Goal: Task Accomplishment & Management: Use online tool/utility

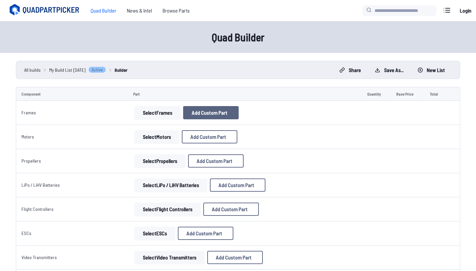
click at [199, 114] on span "Add Custom Part" at bounding box center [210, 112] width 36 height 5
select select "**********"
click at [303, 44] on icon at bounding box center [300, 47] width 6 height 6
click at [153, 113] on button "Select Frames" at bounding box center [157, 112] width 46 height 13
click at [150, 114] on button "Select Frames" at bounding box center [157, 112] width 46 height 13
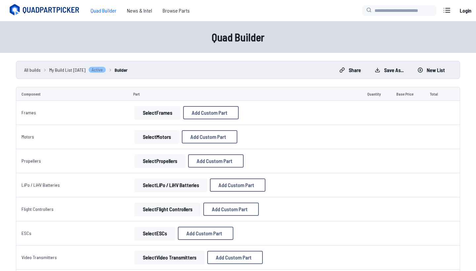
click at [98, 108] on td "Frames" at bounding box center [72, 113] width 112 height 24
click at [149, 112] on button "Select Frames" at bounding box center [157, 112] width 46 height 13
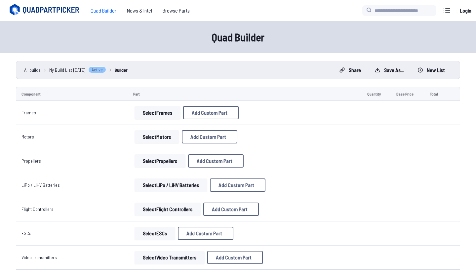
click at [149, 112] on button "Select Frames" at bounding box center [157, 112] width 46 height 13
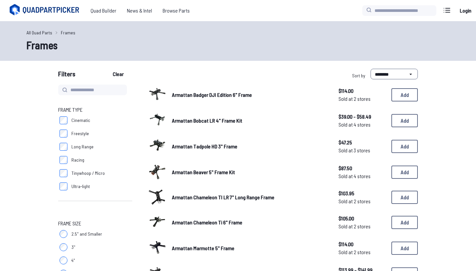
click at [150, 141] on div at bounding box center [157, 145] width 18 height 18
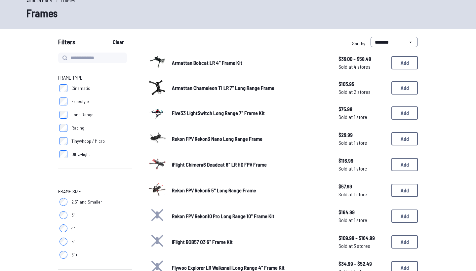
scroll to position [33, 0]
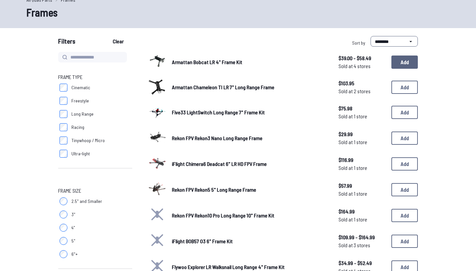
click at [402, 64] on button "Add" at bounding box center [404, 61] width 26 height 13
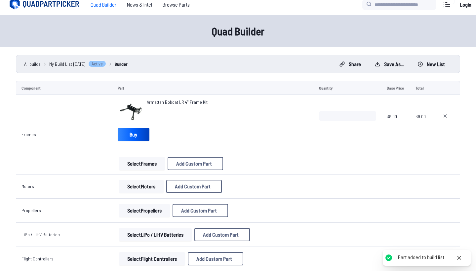
scroll to position [9, 0]
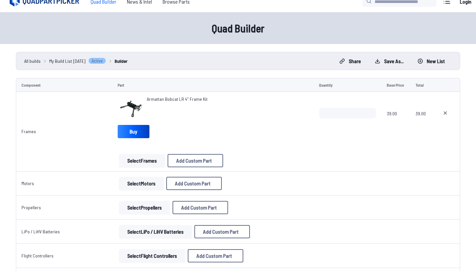
click at [136, 182] on button "Select Motors" at bounding box center [141, 183] width 45 height 13
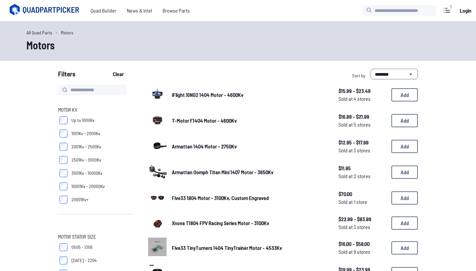
click at [93, 173] on span "3001Kv - 10000Kv" at bounding box center [86, 173] width 31 height 7
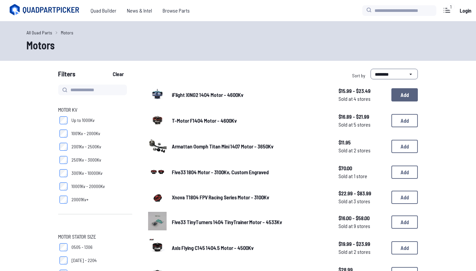
click at [404, 90] on button "Add" at bounding box center [404, 94] width 26 height 13
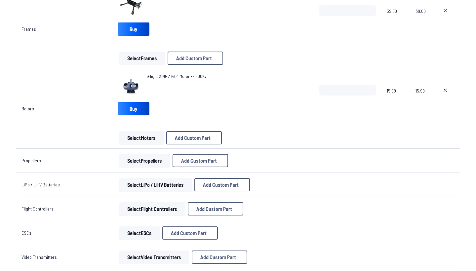
scroll to position [140, 0]
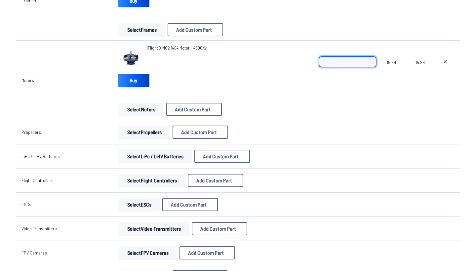
click at [369, 60] on input "*" at bounding box center [347, 61] width 57 height 11
type input "*"
click at [369, 60] on input "*" at bounding box center [347, 61] width 57 height 11
click at [275, 92] on div "iFlight XING2 1404 Motor - 4600Kv Buy Select Motors Add Custom Part Add Custom …" at bounding box center [213, 80] width 191 height 71
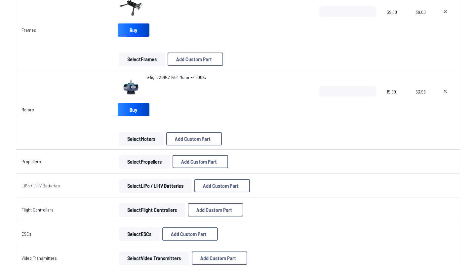
scroll to position [126, 0]
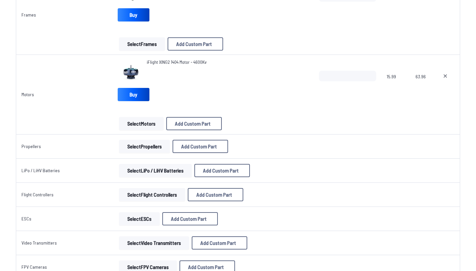
click at [146, 146] on button "Select Propellers" at bounding box center [144, 146] width 51 height 13
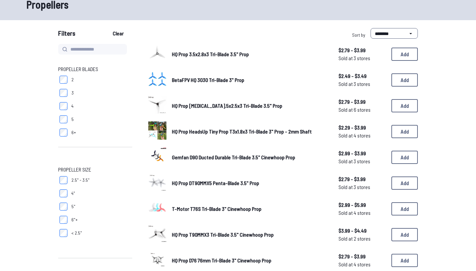
scroll to position [48, 0]
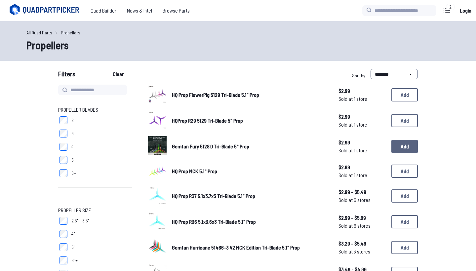
click at [404, 140] on button "Add" at bounding box center [404, 146] width 26 height 13
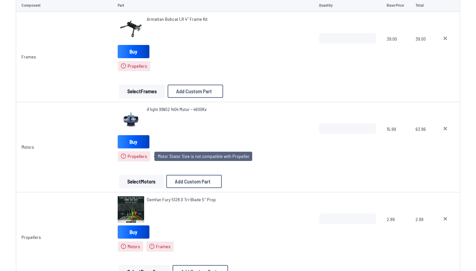
scroll to position [139, 0]
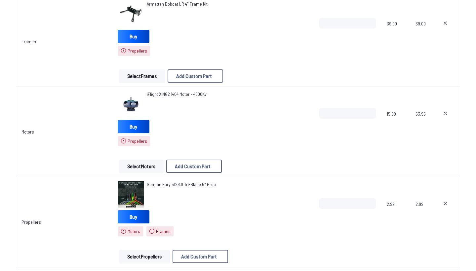
click at [445, 115] on icon at bounding box center [444, 113] width 5 height 5
type textarea "**********"
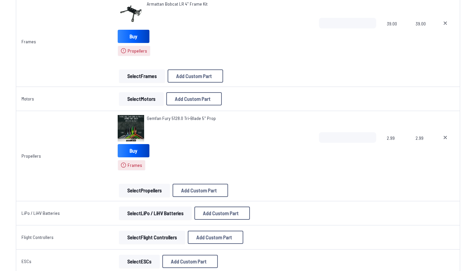
click at [138, 95] on button "Select Motors" at bounding box center [141, 98] width 45 height 13
click at [137, 98] on button "Select Motors" at bounding box center [141, 98] width 45 height 13
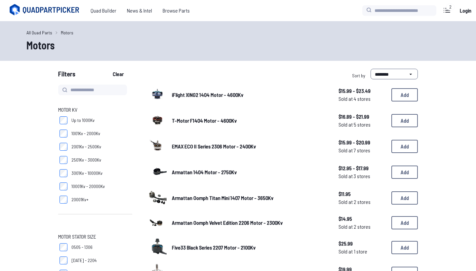
click at [81, 122] on span "Up to 1000Kv" at bounding box center [82, 120] width 23 height 7
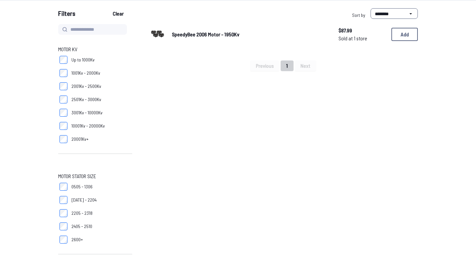
scroll to position [62, 0]
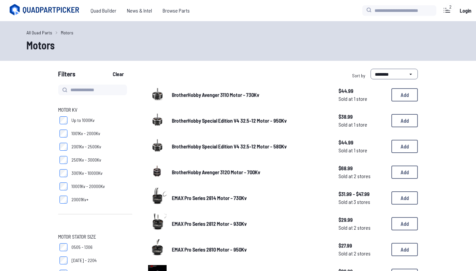
click at [69, 121] on label "Up to 1000Kv" at bounding box center [95, 120] width 74 height 13
click at [399, 144] on button "Add" at bounding box center [404, 146] width 26 height 13
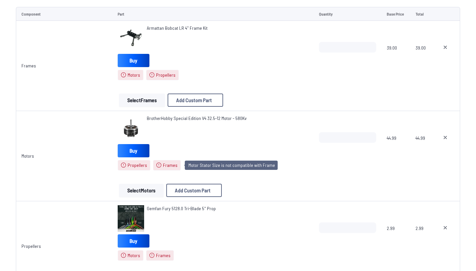
scroll to position [119, 0]
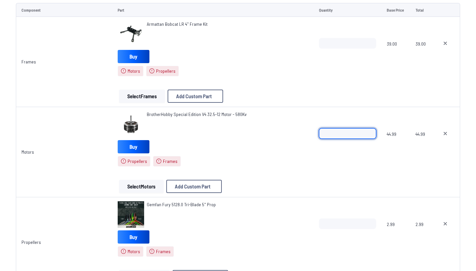
click at [370, 133] on input "*" at bounding box center [347, 133] width 57 height 11
type input "*"
click at [370, 133] on input "*" at bounding box center [347, 133] width 57 height 11
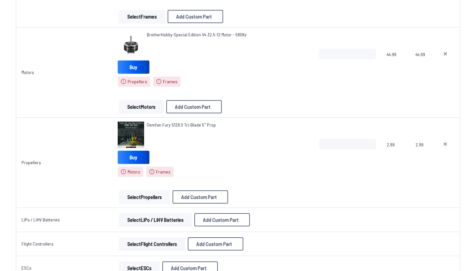
click at [448, 143] on icon at bounding box center [444, 143] width 5 height 5
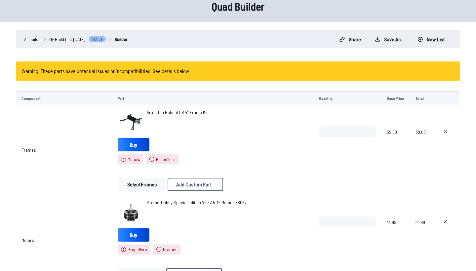
scroll to position [20, 0]
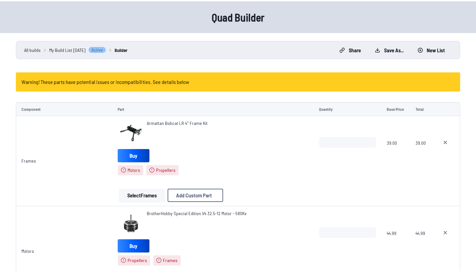
type textarea "**********"
click at [140, 198] on button "Select Frames" at bounding box center [142, 195] width 46 height 13
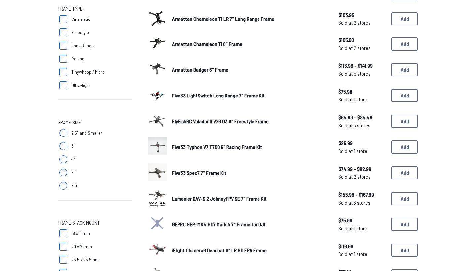
scroll to position [102, 0]
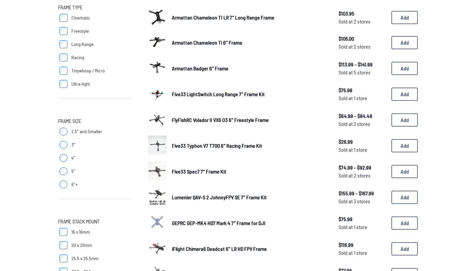
click at [73, 44] on span "Long Range" at bounding box center [82, 44] width 22 height 7
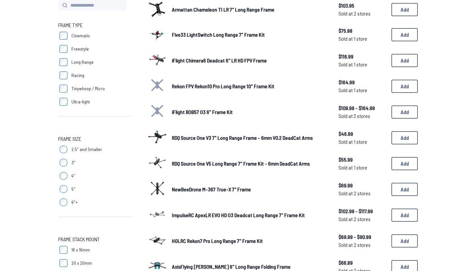
scroll to position [95, 0]
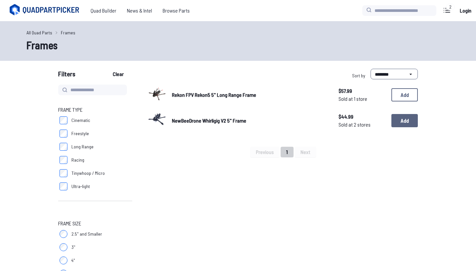
click at [405, 124] on button "Add" at bounding box center [404, 120] width 26 height 13
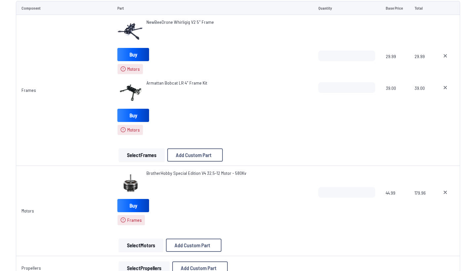
scroll to position [117, 0]
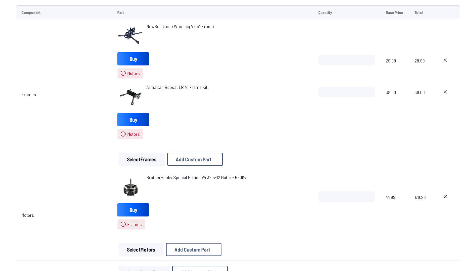
click at [447, 92] on icon at bounding box center [444, 91] width 5 height 5
type textarea "**********"
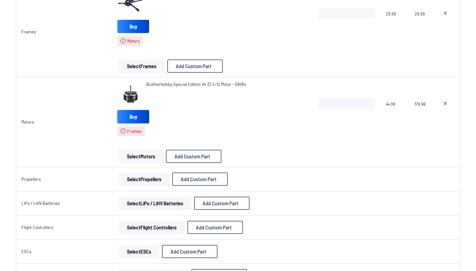
scroll to position [149, 0]
click at [137, 159] on button "Select Motors" at bounding box center [141, 156] width 45 height 13
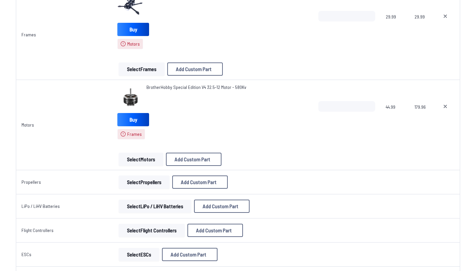
scroll to position [144, 0]
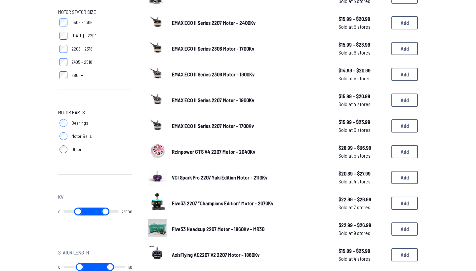
scroll to position [229, 0]
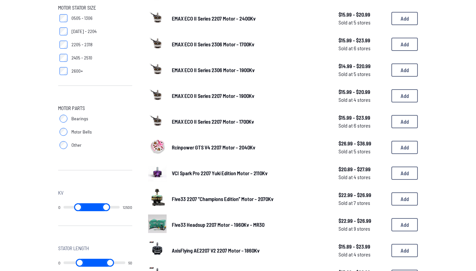
drag, startPoint x: 116, startPoint y: 206, endPoint x: 81, endPoint y: 206, distance: 35.0
click at [81, 206] on div "0 12500" at bounding box center [95, 207] width 74 height 8
type input "*****"
drag, startPoint x: 98, startPoint y: 207, endPoint x: 60, endPoint y: 206, distance: 38.0
click at [61, 206] on div "0 12500" at bounding box center [95, 207] width 74 height 8
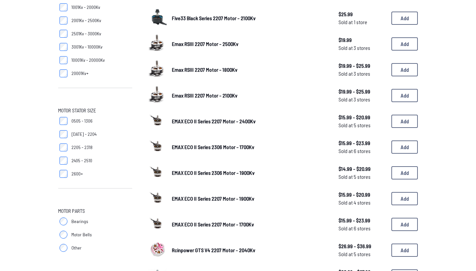
type input "*****"
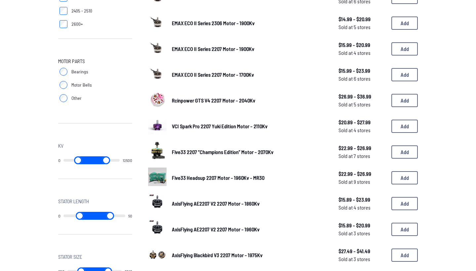
scroll to position [283, 0]
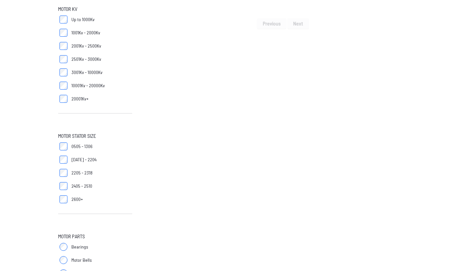
scroll to position [108, 0]
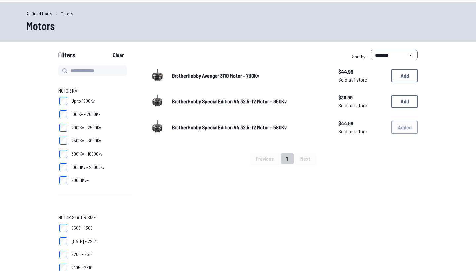
scroll to position [20, 0]
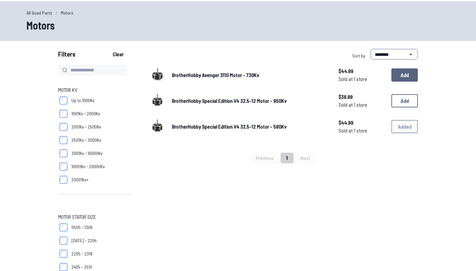
click at [402, 73] on button "Add" at bounding box center [404, 74] width 26 height 13
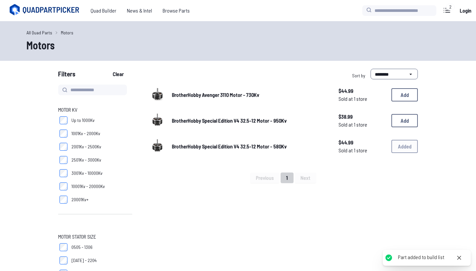
scroll to position [0, 0]
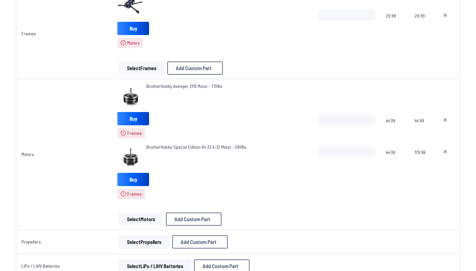
scroll to position [148, 0]
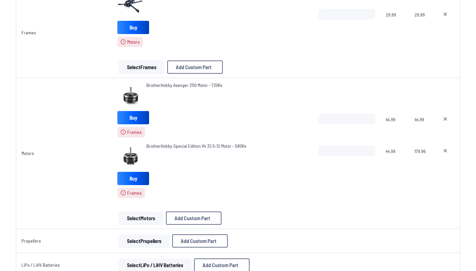
click at [444, 116] on icon at bounding box center [444, 118] width 5 height 5
type textarea "**********"
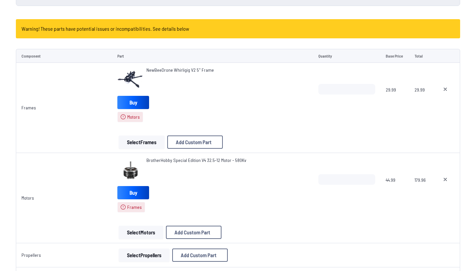
scroll to position [67, 0]
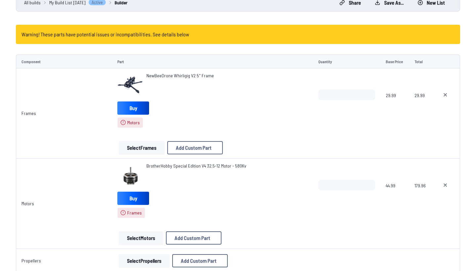
click at [139, 150] on button "Select Frames" at bounding box center [142, 147] width 46 height 13
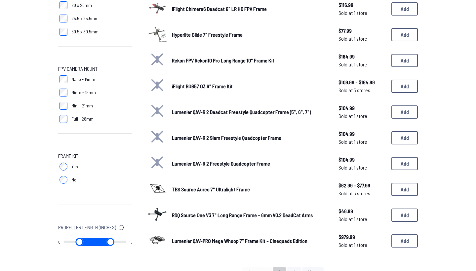
scroll to position [347, 0]
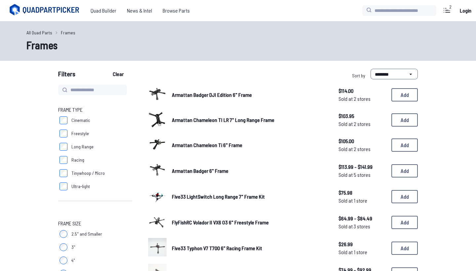
click at [241, 119] on span "Armattan Chameleon TI LR 7" Long Range Frame" at bounding box center [223, 120] width 102 height 6
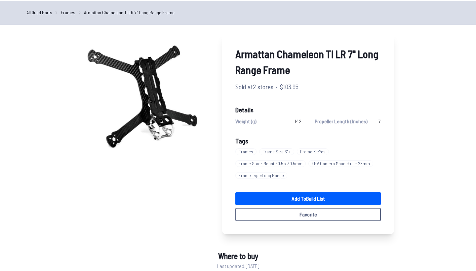
scroll to position [24, 0]
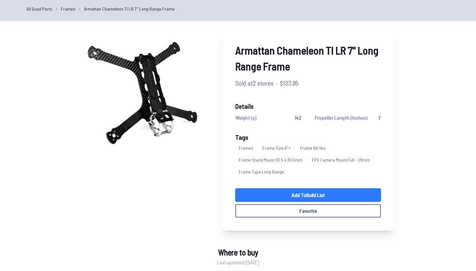
click at [298, 196] on link "Add to Build List" at bounding box center [307, 194] width 145 height 13
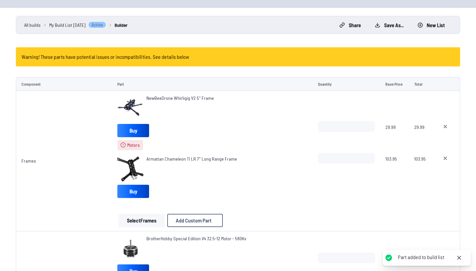
scroll to position [46, 0]
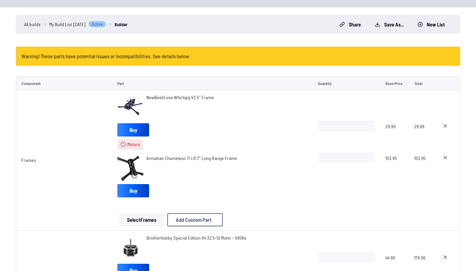
click at [447, 127] on icon at bounding box center [444, 125] width 5 height 5
type textarea "**********"
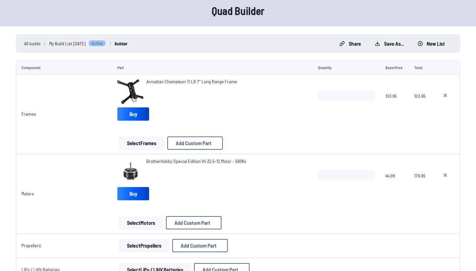
scroll to position [127, 0]
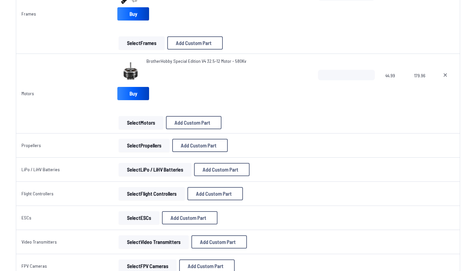
click at [136, 149] on button "Select Propellers" at bounding box center [144, 145] width 51 height 13
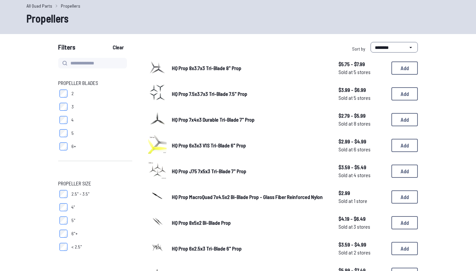
scroll to position [29, 0]
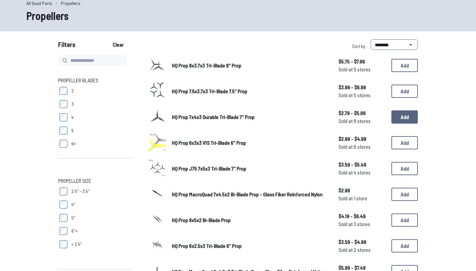
click at [400, 114] on button "Add" at bounding box center [404, 116] width 26 height 13
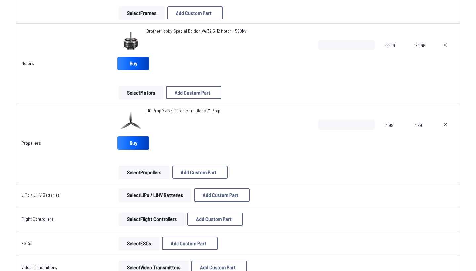
scroll to position [157, 0]
click at [369, 124] on input "*" at bounding box center [346, 124] width 57 height 11
type input "*"
click at [369, 124] on input "*" at bounding box center [346, 124] width 57 height 11
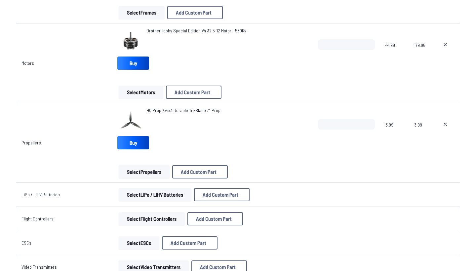
click at [263, 153] on div "HQ Prop 7x4x3 Durable Tri-Blade 7" Prop Buy Select Propellers Add Custom Part A…" at bounding box center [212, 142] width 190 height 71
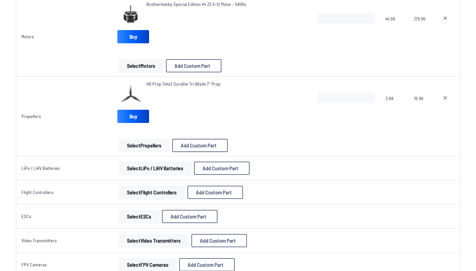
scroll to position [185, 0]
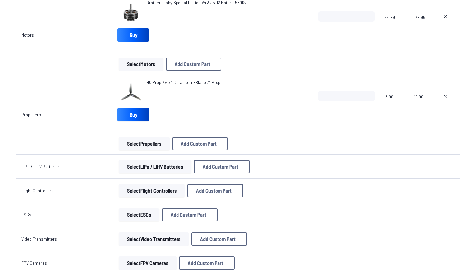
click at [163, 172] on button "Select LiPo / LiHV Batteries" at bounding box center [155, 166] width 73 height 13
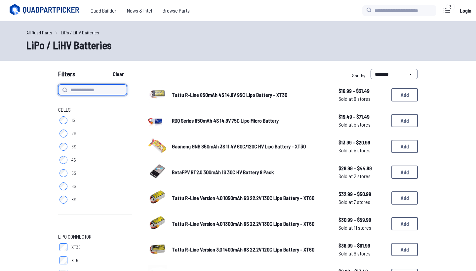
click at [81, 91] on input at bounding box center [92, 90] width 69 height 11
type input "*******"
click at [120, 74] on button "Clear" at bounding box center [118, 74] width 22 height 11
type input "*******"
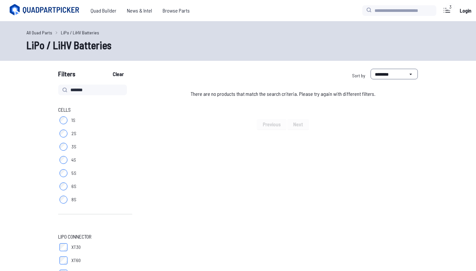
click at [117, 71] on button "Clear" at bounding box center [118, 74] width 22 height 11
click at [121, 79] on button "Clear" at bounding box center [118, 74] width 22 height 11
click at [122, 73] on button "Clear" at bounding box center [118, 74] width 22 height 11
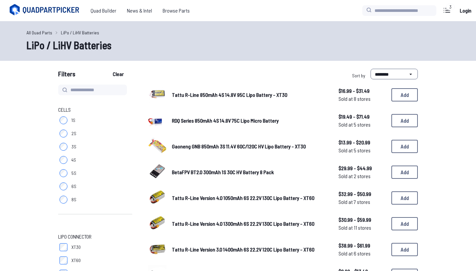
click at [122, 73] on button "Clear" at bounding box center [118, 74] width 22 height 11
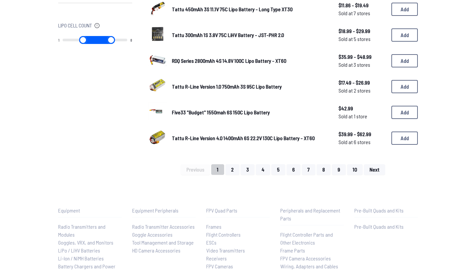
scroll to position [2, 0]
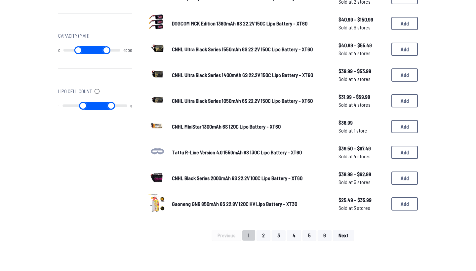
scroll to position [381, 0]
drag, startPoint x: 67, startPoint y: 48, endPoint x: 36, endPoint y: 52, distance: 30.9
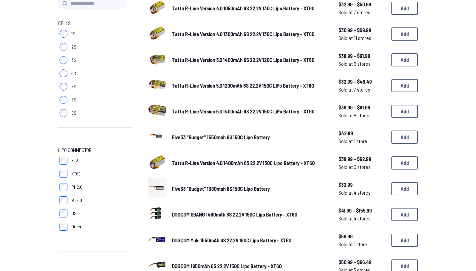
scroll to position [90, 0]
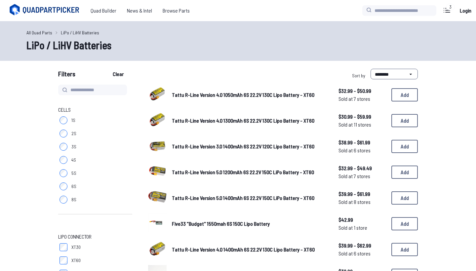
click at [122, 75] on button "Clear" at bounding box center [118, 74] width 22 height 11
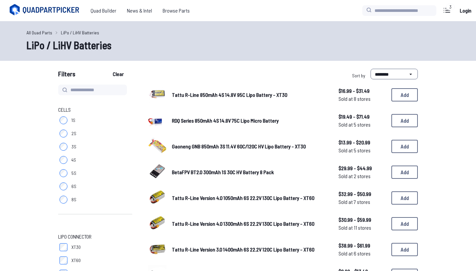
click at [387, 80] on label "**********" at bounding box center [383, 75] width 67 height 13
click at [387, 79] on select "**********" at bounding box center [393, 74] width 47 height 11
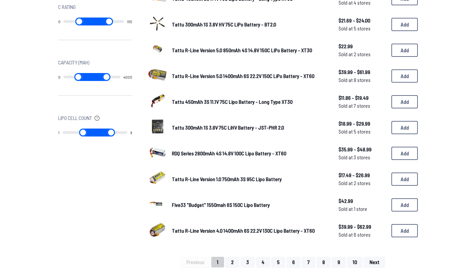
scroll to position [334, 0]
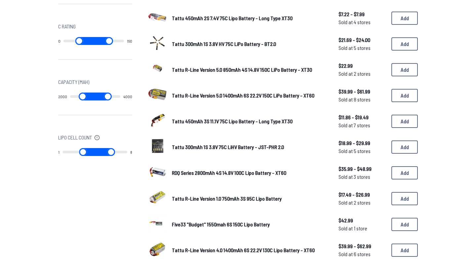
drag, startPoint x: 69, startPoint y: 96, endPoint x: 139, endPoint y: 96, distance: 69.7
type input "****"
click at [139, 96] on div "Cells 1S 2S 3S 4S 5S 6S 8S LiPo Connector XT30 XT60 PH2.0 BT2.0 JST Other C Rat…" at bounding box center [237, 18] width 359 height 536
drag, startPoint x: 93, startPoint y: 97, endPoint x: 119, endPoint y: 97, distance: 25.8
click at [119, 97] on div "2000 4000" at bounding box center [95, 96] width 74 height 8
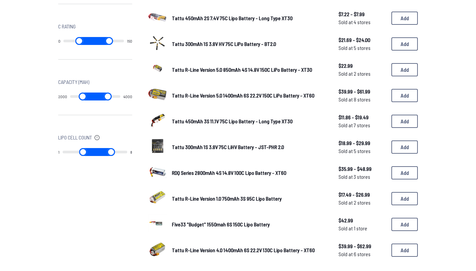
type input "****"
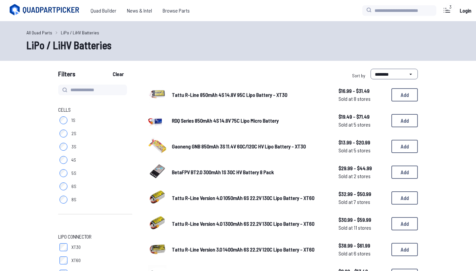
scroll to position [0, 0]
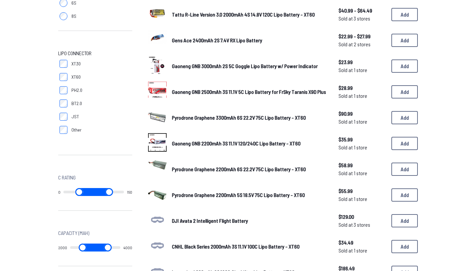
scroll to position [115, 0]
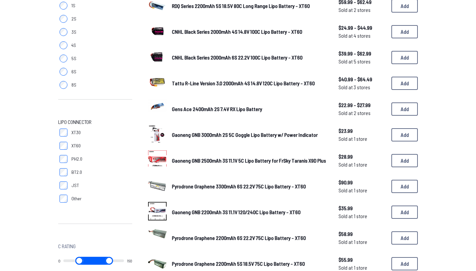
click at [68, 72] on label "6S" at bounding box center [95, 71] width 74 height 13
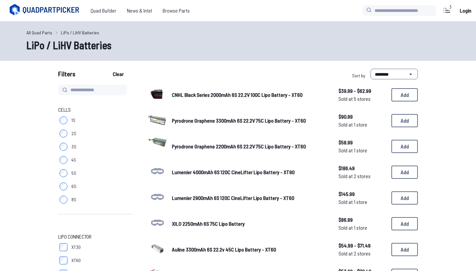
click at [194, 97] on span "CNHL Black Series 2000mAh 6S 22.2V 100C Lipo Battery - XT60" at bounding box center [237, 95] width 130 height 6
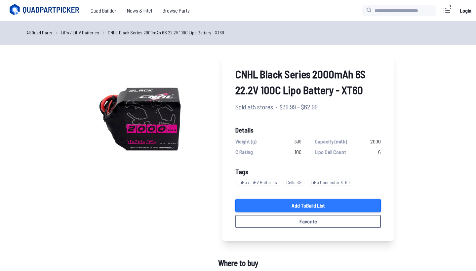
click at [318, 204] on link "Add to Build List" at bounding box center [307, 205] width 145 height 13
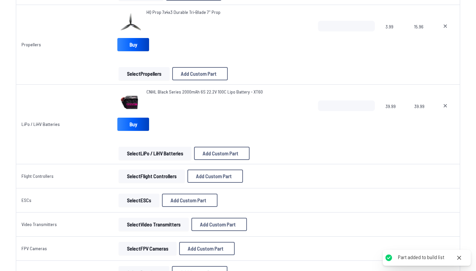
scroll to position [257, 0]
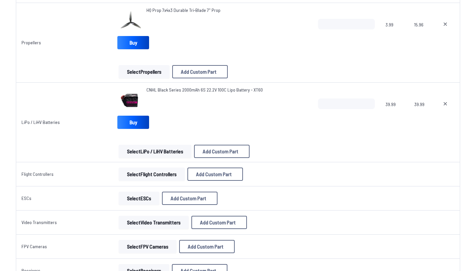
click at [154, 172] on button "Select Flight Controllers" at bounding box center [152, 173] width 66 height 13
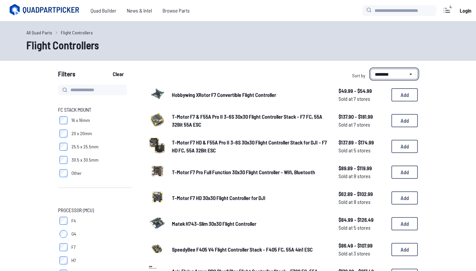
select select "*********"
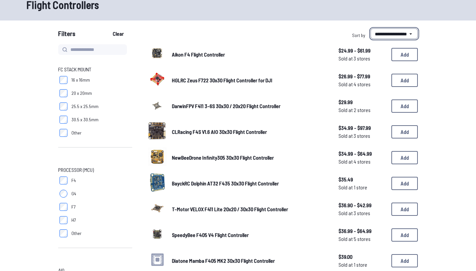
scroll to position [45, 0]
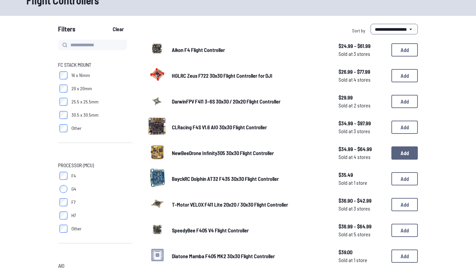
click at [401, 146] on button "Add" at bounding box center [404, 152] width 26 height 13
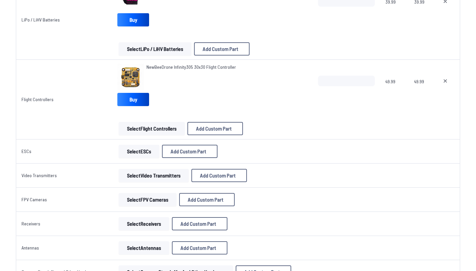
scroll to position [363, 0]
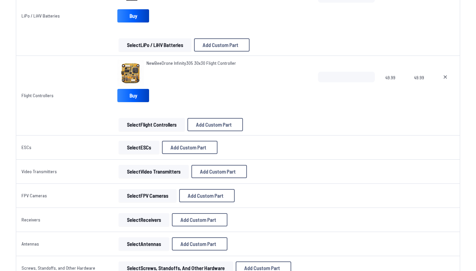
click at [134, 147] on button "Select ESCs" at bounding box center [139, 147] width 41 height 13
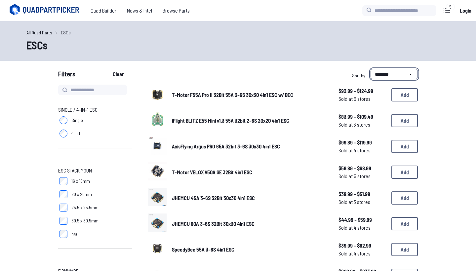
select select "*********"
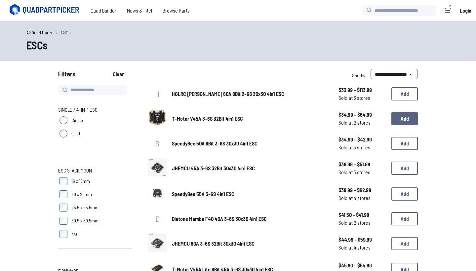
click at [403, 122] on button "Add" at bounding box center [404, 118] width 26 height 13
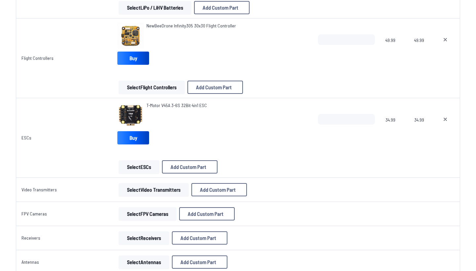
scroll to position [424, 0]
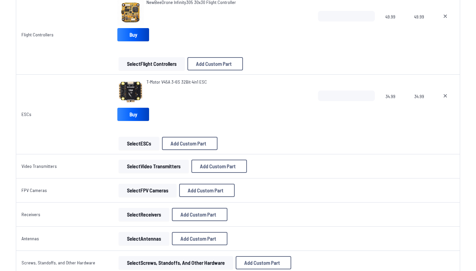
click at [160, 165] on button "Select Video Transmitters" at bounding box center [154, 166] width 70 height 13
click at [158, 167] on button "Select Video Transmitters" at bounding box center [154, 166] width 70 height 13
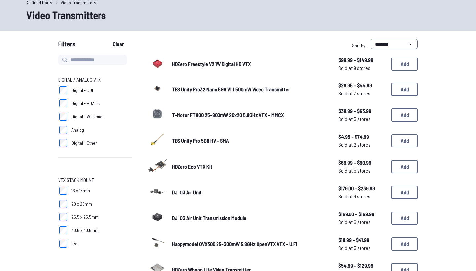
scroll to position [36, 0]
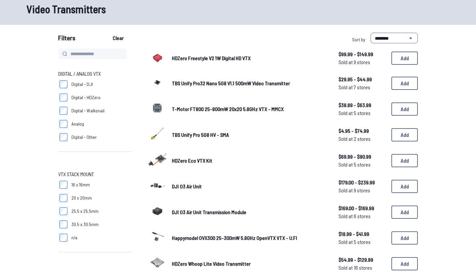
click at [115, 158] on div "Digital / Analog VTX Digital - DJI Digital - HDZero Digital - Walksnail Analog …" at bounding box center [95, 115] width 74 height 90
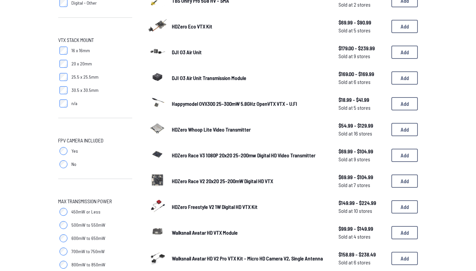
scroll to position [170, 0]
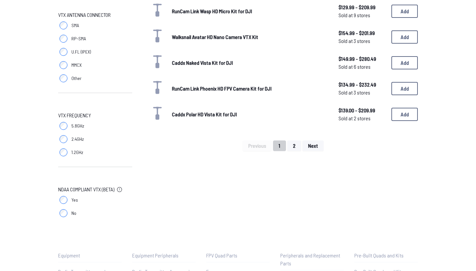
scroll to position [470, 0]
click at [69, 152] on label "1.2GHz" at bounding box center [95, 151] width 74 height 13
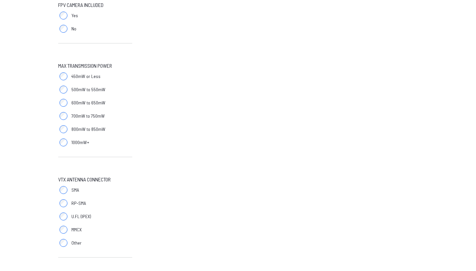
scroll to position [269, 0]
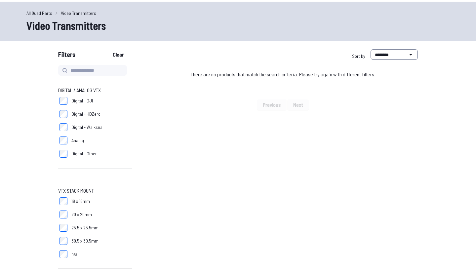
scroll to position [6, 0]
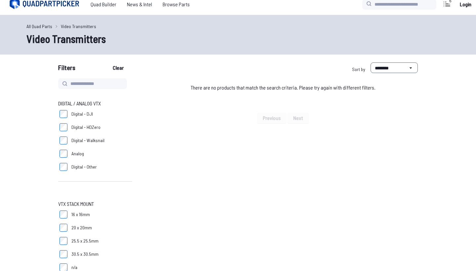
click at [125, 67] on button "Clear" at bounding box center [118, 67] width 22 height 11
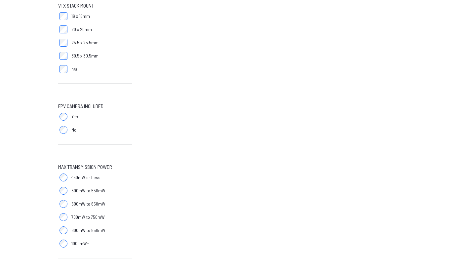
scroll to position [206, 0]
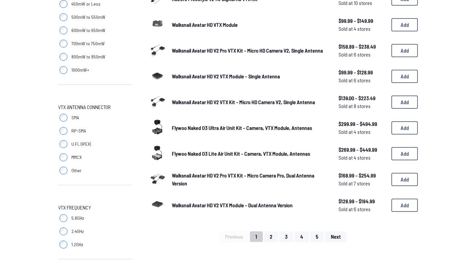
scroll to position [430, 0]
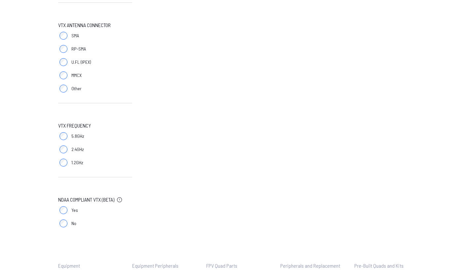
scroll to position [517, 0]
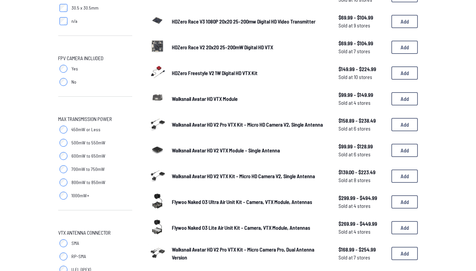
scroll to position [224, 0]
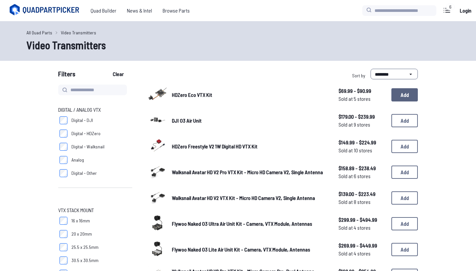
click at [406, 93] on button "Add" at bounding box center [404, 94] width 26 height 13
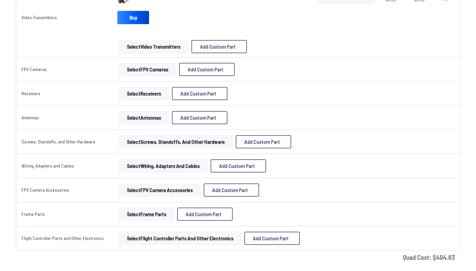
scroll to position [600, 0]
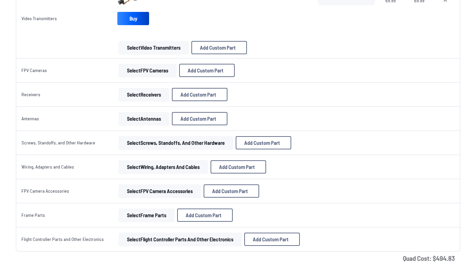
click at [144, 95] on button "Select Receivers" at bounding box center [144, 94] width 51 height 13
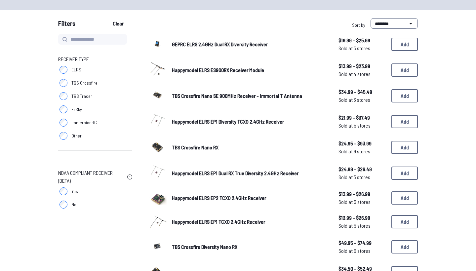
scroll to position [50, 0]
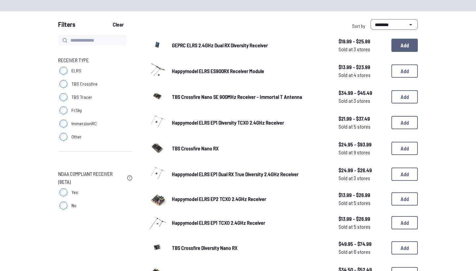
click at [407, 46] on button "Add" at bounding box center [404, 45] width 26 height 13
